Goal: Information Seeking & Learning: Learn about a topic

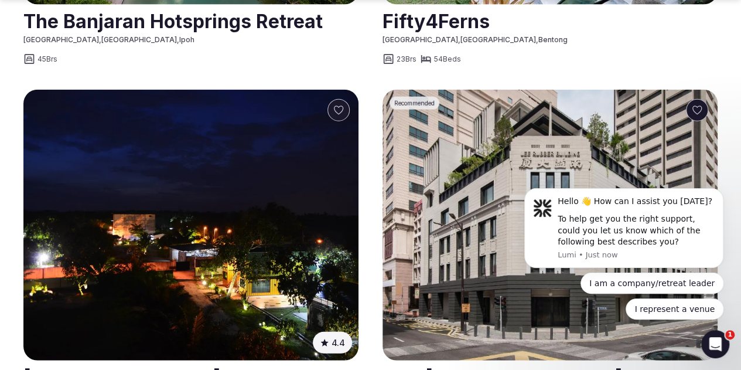
scroll to position [1347, 0]
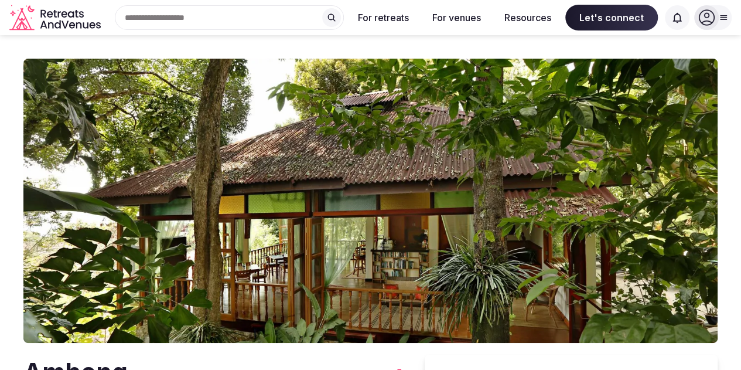
click at [326, 163] on img at bounding box center [370, 201] width 694 height 284
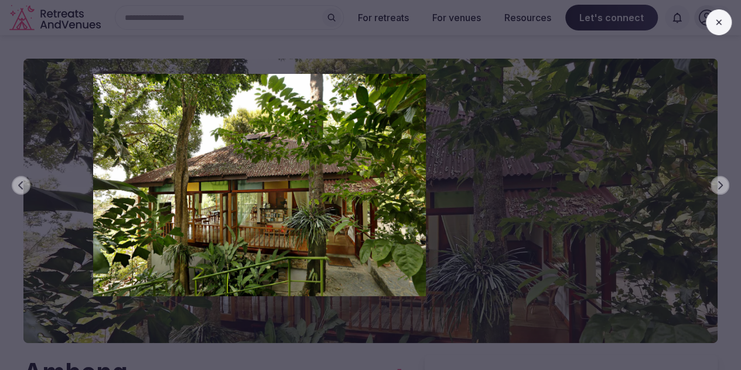
click at [111, 193] on img at bounding box center [259, 185] width 519 height 222
click at [497, 208] on img at bounding box center [259, 185] width 519 height 222
click at [538, 210] on div "Previous slide Next slide" at bounding box center [370, 185] width 741 height 370
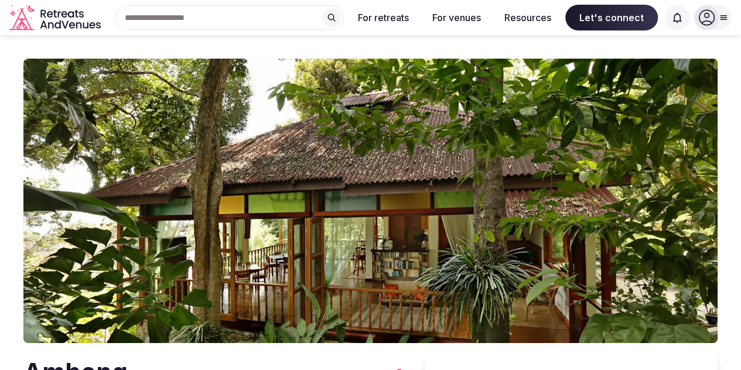
click at [540, 210] on div "Previous slide Next slide" at bounding box center [370, 185] width 741 height 370
click at [682, 201] on img at bounding box center [370, 201] width 694 height 284
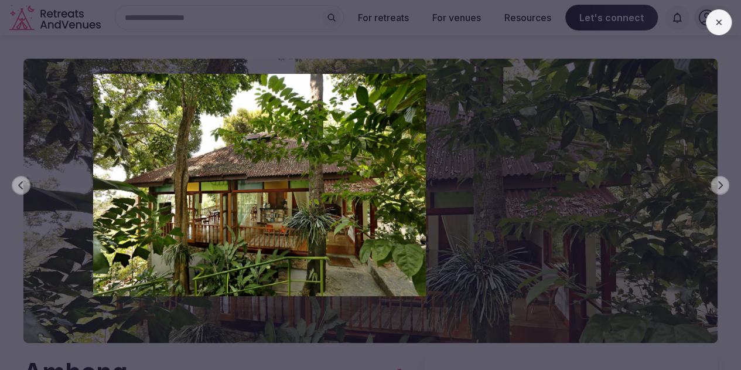
click at [713, 12] on button at bounding box center [719, 22] width 26 height 26
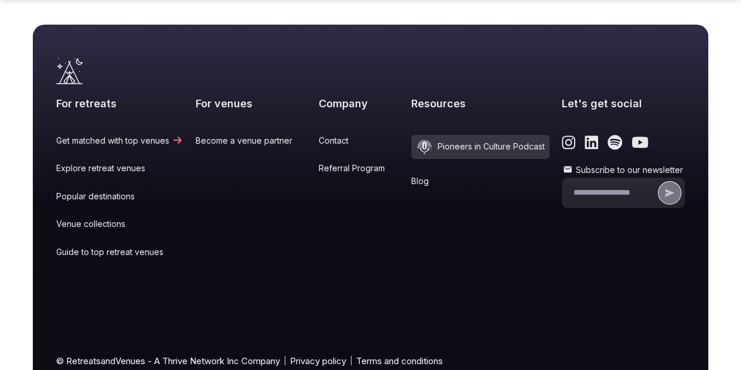
scroll to position [1987, 0]
